Goal: Check status: Check status

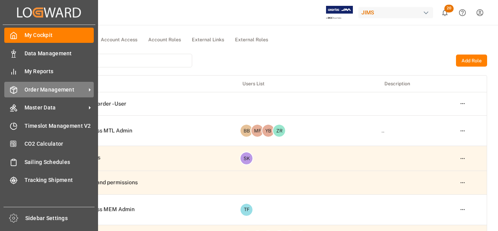
click at [53, 88] on span "Order Management" at bounding box center [56, 90] width 62 height 8
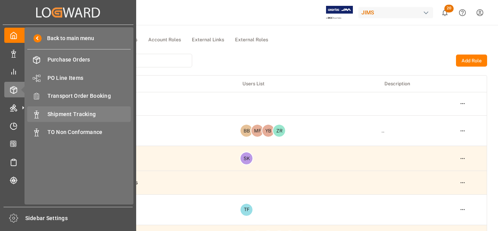
click at [57, 110] on div "Shipment Tracking Shipment Tracking" at bounding box center [79, 113] width 104 height 15
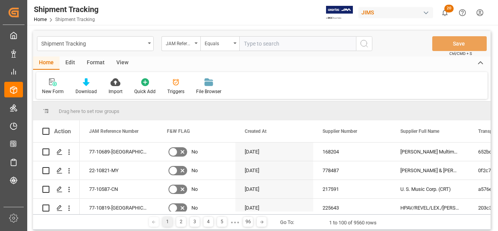
click at [260, 43] on input "text" at bounding box center [297, 43] width 117 height 15
type input "22-2210379-[GEOGRAPHIC_DATA]"
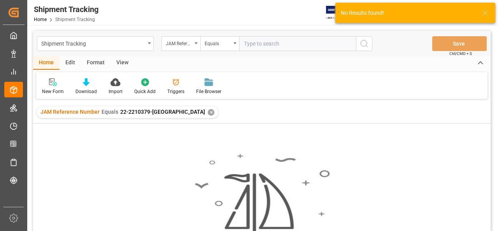
click at [278, 44] on input "text" at bounding box center [297, 43] width 117 height 15
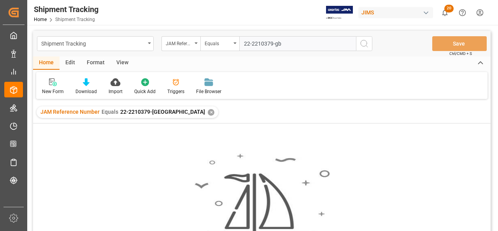
type input "22-2210379-gb"
click at [162, 116] on div "JAM Reference Number Equals 22-2210379-uk ✕" at bounding box center [128, 112] width 182 height 12
click at [208, 114] on div "✕" at bounding box center [211, 112] width 7 height 7
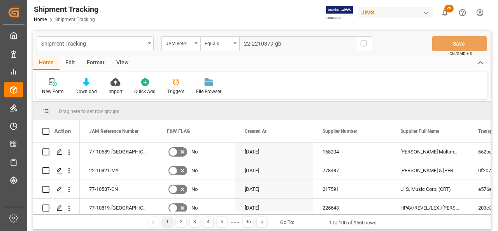
click at [292, 42] on input "22-2210379-gb" at bounding box center [297, 43] width 117 height 15
click at [369, 44] on button "search button" at bounding box center [364, 43] width 16 height 15
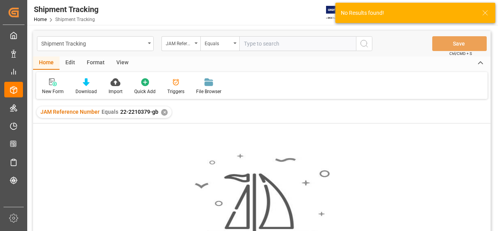
click at [161, 114] on div "✕" at bounding box center [164, 112] width 7 height 7
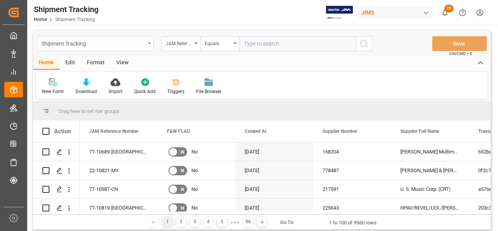
click at [79, 45] on div "Shipment Tracking" at bounding box center [93, 43] width 104 height 10
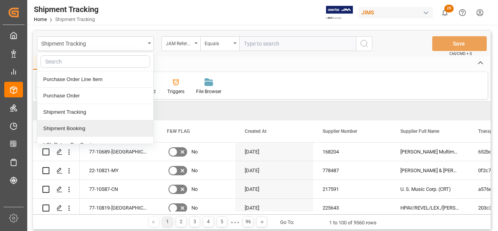
click at [69, 128] on div "Shipment Booking" at bounding box center [95, 128] width 116 height 16
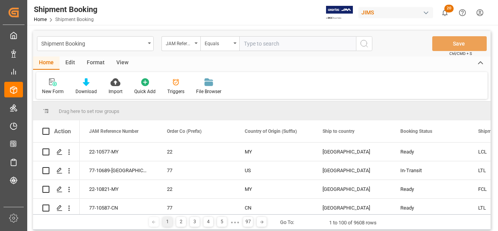
click at [282, 45] on input "text" at bounding box center [297, 43] width 117 height 15
paste input "2210379"
type input "22-10379-[GEOGRAPHIC_DATA]"
click at [371, 46] on button "search button" at bounding box center [364, 43] width 16 height 15
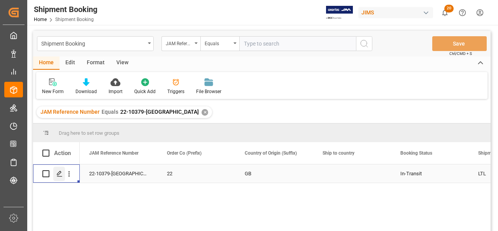
click at [56, 176] on icon "Press SPACE to select this row." at bounding box center [59, 174] width 6 height 6
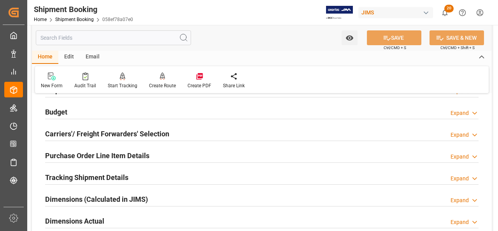
scroll to position [117, 0]
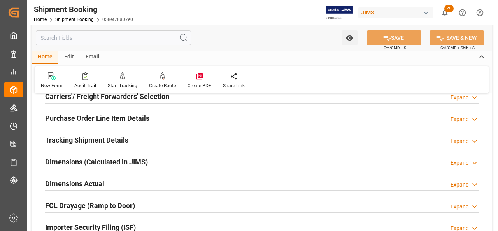
click at [89, 136] on h2 "Tracking Shipment Details" at bounding box center [86, 140] width 83 height 11
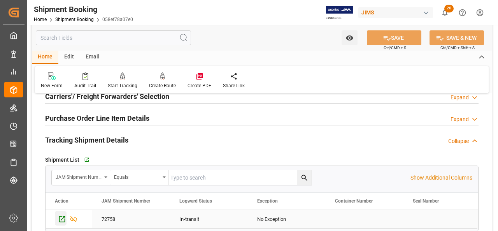
click at [61, 218] on icon "Press SPACE to select this row." at bounding box center [62, 219] width 8 height 8
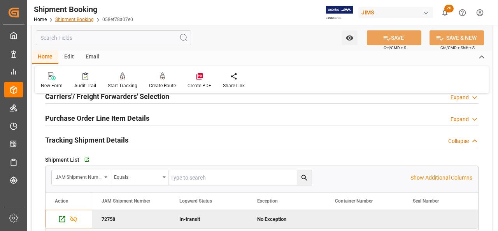
click at [83, 19] on link "Shipment Booking" at bounding box center [74, 19] width 39 height 5
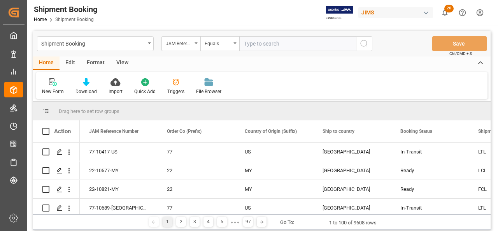
click at [257, 44] on input "text" at bounding box center [297, 43] width 117 height 15
type input "22-10381-gb"
click at [366, 46] on icon "search button" at bounding box center [364, 43] width 9 height 9
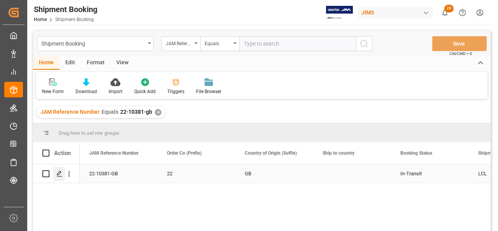
click at [60, 170] on div "Press SPACE to select this row." at bounding box center [59, 174] width 12 height 14
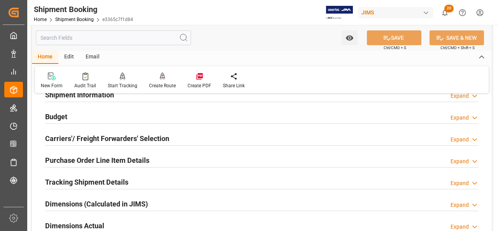
scroll to position [78, 0]
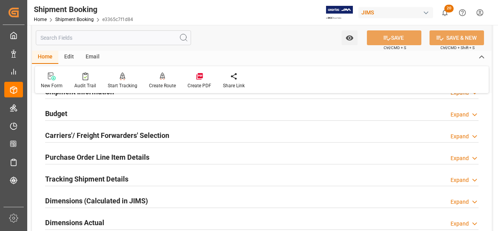
click at [63, 181] on h2 "Tracking Shipment Details" at bounding box center [86, 179] width 83 height 11
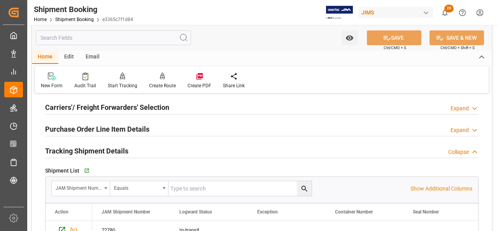
scroll to position [156, 0]
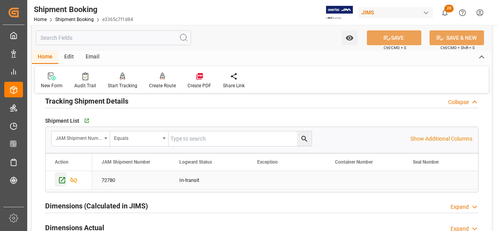
click at [62, 179] on icon "Press SPACE to select this row." at bounding box center [62, 180] width 8 height 8
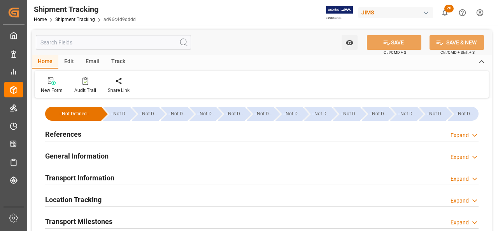
type input "2153.07"
type input "[DATE]"
click at [86, 177] on h2 "Transport Information" at bounding box center [79, 178] width 69 height 11
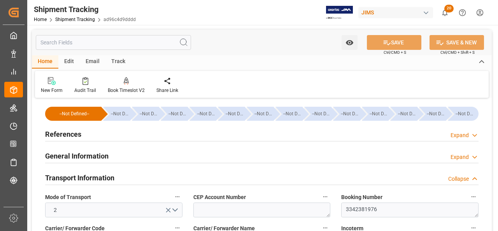
click at [87, 137] on div "References Expand" at bounding box center [262, 133] width 434 height 15
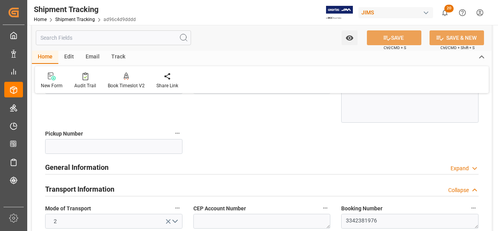
scroll to position [156, 0]
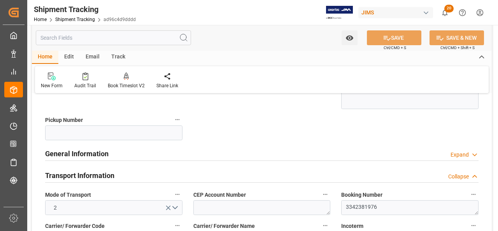
click at [83, 155] on h2 "General Information" at bounding box center [76, 153] width 63 height 11
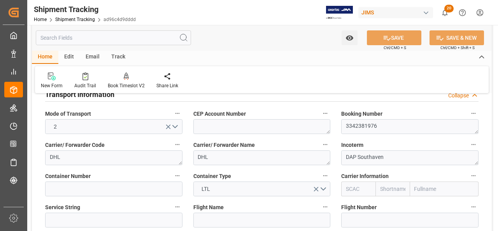
scroll to position [312, 0]
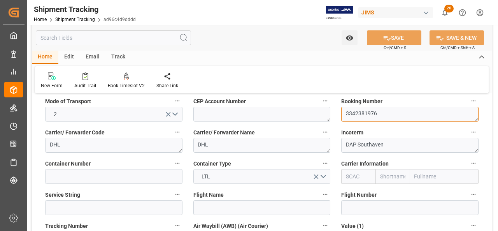
click at [364, 114] on textarea "3342381976" at bounding box center [410, 114] width 137 height 15
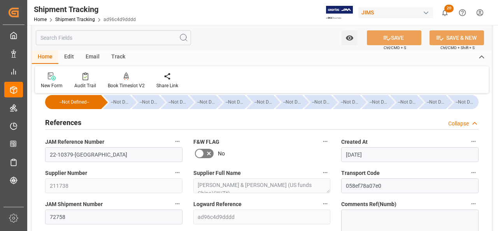
scroll to position [0, 0]
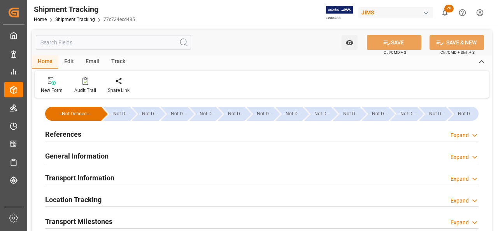
type input "4115.71"
click at [75, 183] on div "Transport Information" at bounding box center [79, 177] width 69 height 15
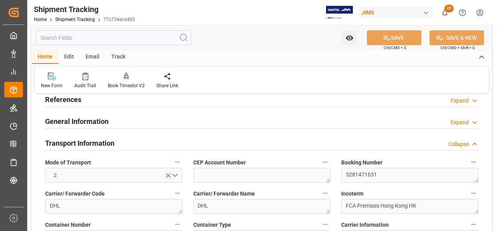
scroll to position [78, 0]
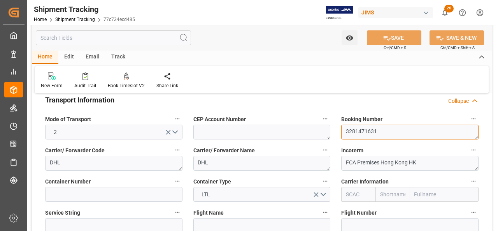
click at [368, 132] on textarea "3281471631" at bounding box center [410, 132] width 137 height 15
